Goal: Task Accomplishment & Management: Manage account settings

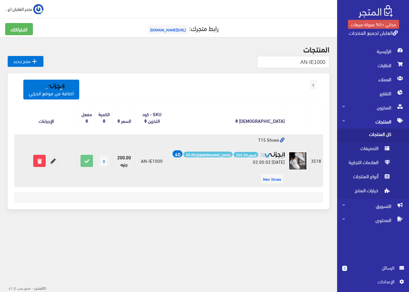
click at [53, 162] on icon at bounding box center [52, 160] width 11 height 11
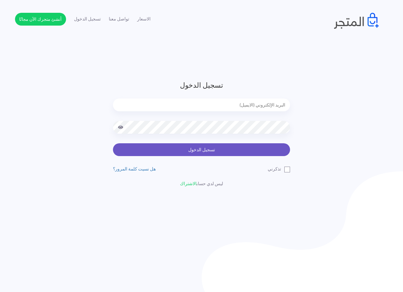
type input "[EMAIL_ADDRESS][DOMAIN_NAME]"
click at [256, 153] on button "تسجيل الدخول" at bounding box center [201, 149] width 177 height 13
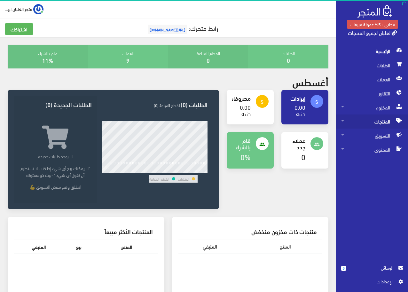
click at [377, 119] on span "المنتجات" at bounding box center [372, 121] width 62 height 14
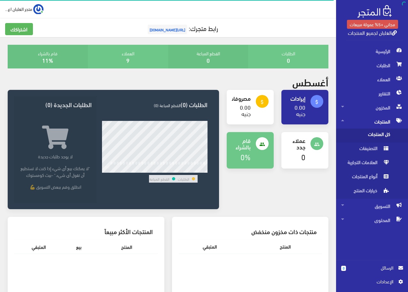
click at [371, 138] on span "كل المنتجات" at bounding box center [365, 135] width 49 height 14
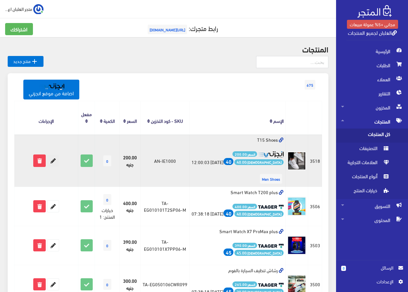
click at [53, 158] on icon at bounding box center [52, 160] width 11 height 11
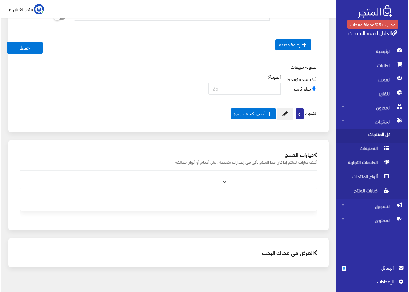
scroll to position [426, 0]
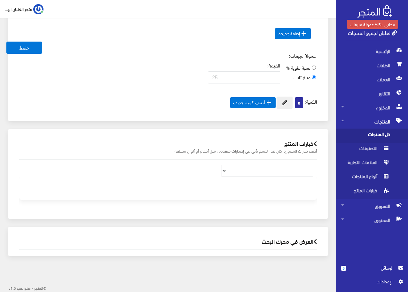
click at [259, 172] on select at bounding box center [266, 171] width 91 height 12
click at [230, 172] on select at bounding box center [266, 171] width 91 height 12
click at [258, 103] on button " أضف كمية جديدة" at bounding box center [252, 102] width 45 height 11
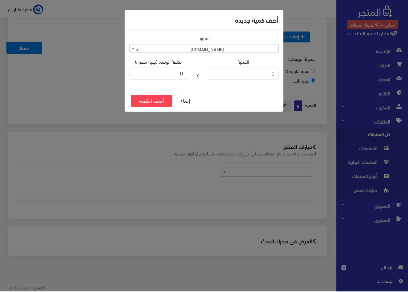
scroll to position [423, 0]
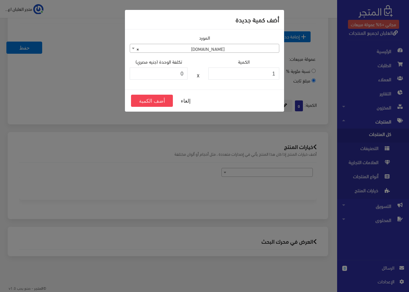
click at [172, 50] on span "× Taager.co" at bounding box center [204, 48] width 149 height 9
click at [173, 52] on span "× Taager.co" at bounding box center [204, 48] width 149 height 9
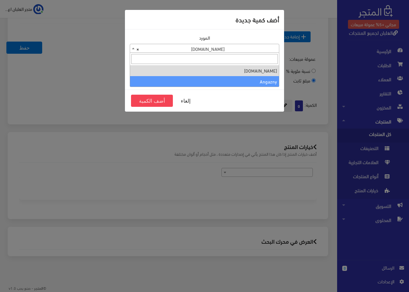
select select "2"
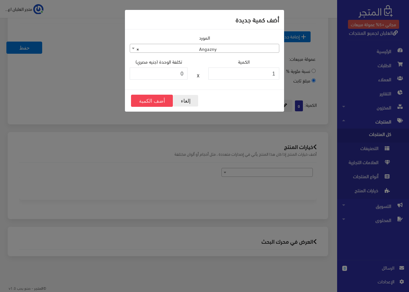
click at [187, 101] on button "إلغاء" at bounding box center [186, 101] width 26 height 12
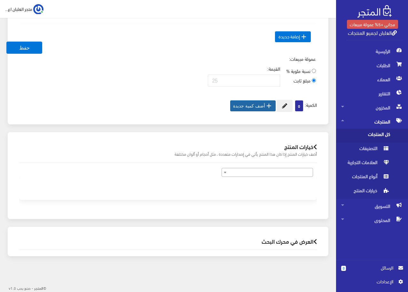
click at [278, 241] on h2 "العرض في محرك البحث" at bounding box center [167, 241] width 297 height 6
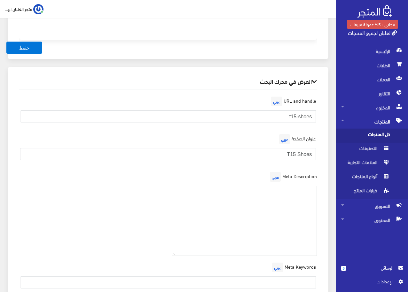
scroll to position [487, 0]
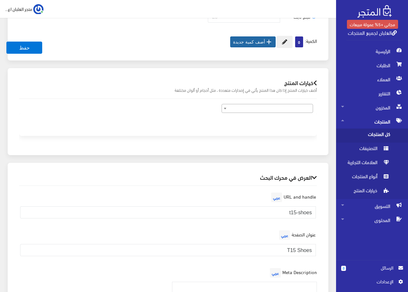
click at [298, 86] on h2 "خيارات المنتج" at bounding box center [167, 83] width 297 height 6
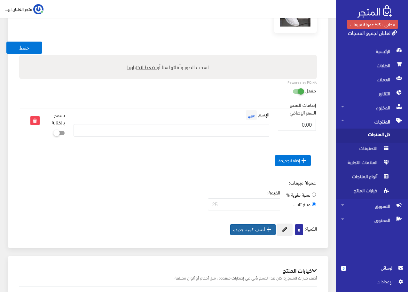
scroll to position [204, 0]
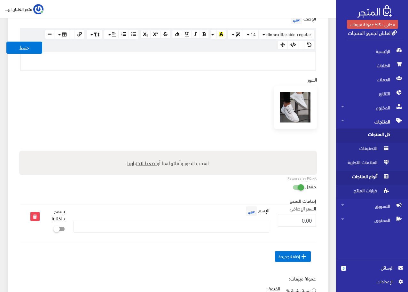
click at [362, 173] on span "أنواع المنتجات" at bounding box center [365, 178] width 49 height 14
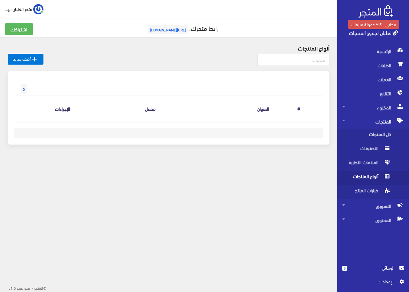
click at [371, 178] on span "أنواع المنتجات" at bounding box center [366, 178] width 49 height 14
click at [373, 167] on span "العلامات التجارية" at bounding box center [366, 164] width 49 height 14
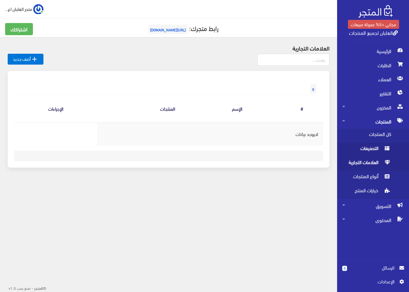
click at [377, 149] on span "التصنيفات" at bounding box center [366, 149] width 49 height 14
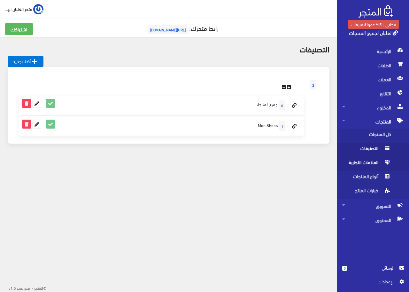
click at [355, 163] on span "العلامات التجارية" at bounding box center [366, 164] width 49 height 14
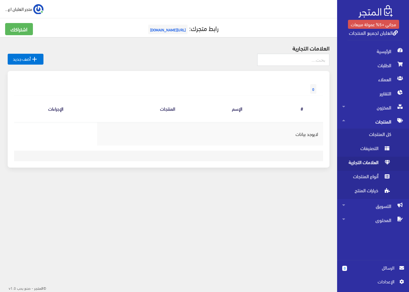
click at [380, 120] on span "المنتجات" at bounding box center [373, 121] width 62 height 14
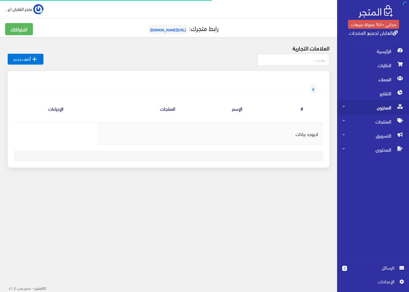
click at [380, 112] on span "المخزون" at bounding box center [373, 107] width 62 height 14
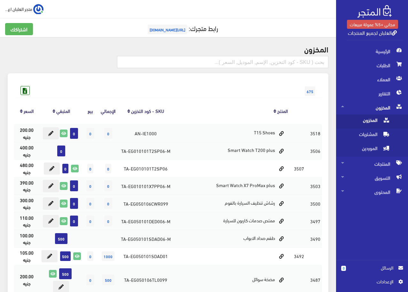
click at [377, 121] on span "المخزون" at bounding box center [365, 121] width 49 height 14
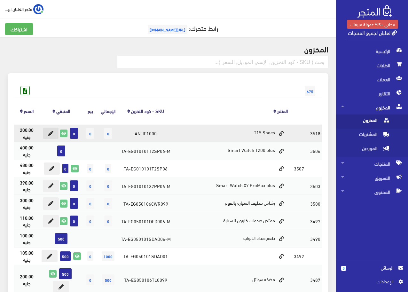
click at [50, 133] on icon at bounding box center [50, 133] width 5 height 5
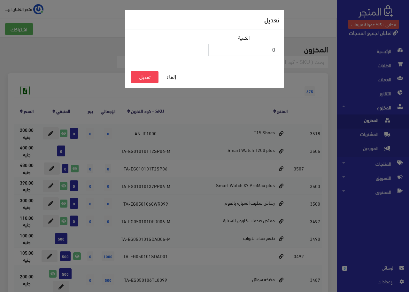
click at [261, 53] on input "0" at bounding box center [243, 50] width 71 height 12
type input "50"
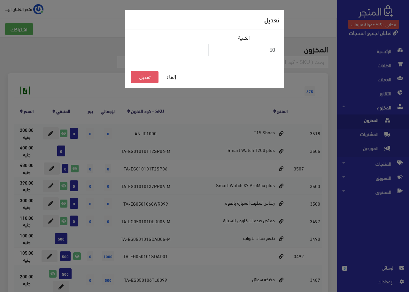
click at [138, 74] on button "تعديل" at bounding box center [144, 77] width 27 height 12
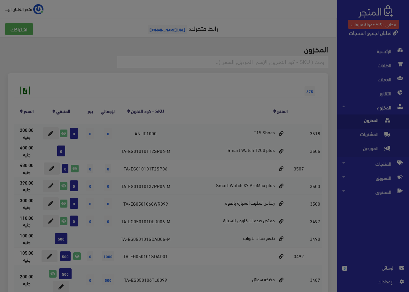
drag, startPoint x: 142, startPoint y: 74, endPoint x: 145, endPoint y: 75, distance: 3.3
click at [145, 75] on button "تعديل" at bounding box center [144, 77] width 27 height 12
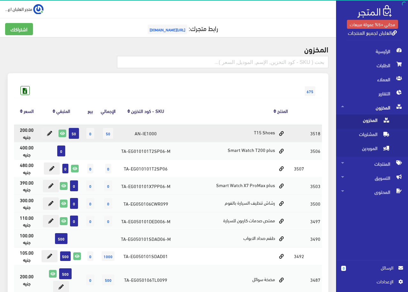
click at [58, 133] on td "50" at bounding box center [61, 133] width 44 height 18
click at [62, 134] on icon at bounding box center [62, 133] width 7 height 7
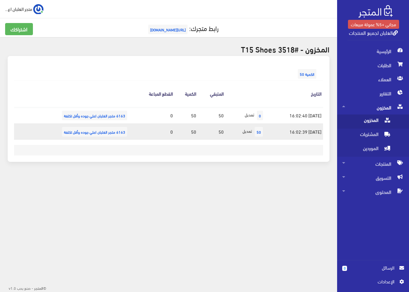
click at [255, 131] on span "50" at bounding box center [259, 132] width 8 height 10
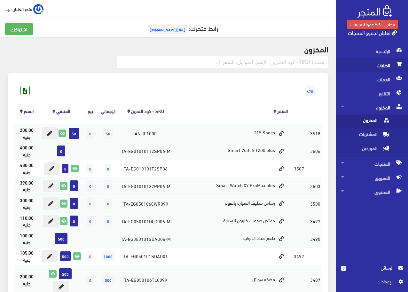
click at [386, 71] on span "الطلبات" at bounding box center [372, 65] width 62 height 14
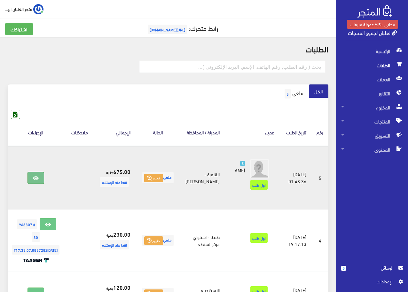
click at [44, 183] on link at bounding box center [35, 178] width 17 height 12
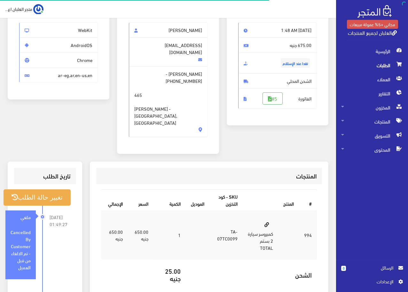
scroll to position [128, 0]
